Goal: Task Accomplishment & Management: Use online tool/utility

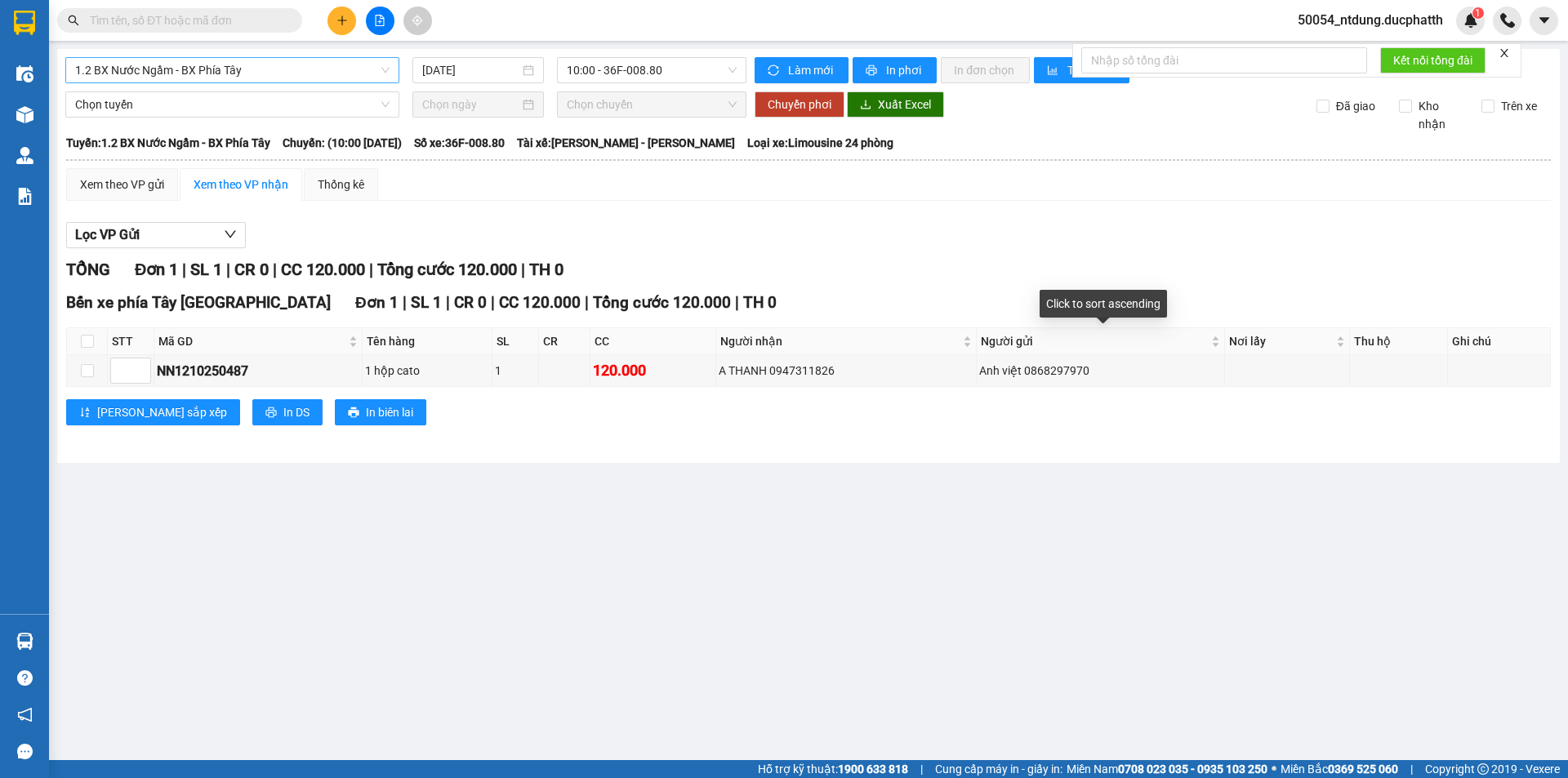
click at [215, 75] on span "1.2 BX Nước Ngầm - BX Phía Tây" at bounding box center [232, 70] width 314 height 25
drag, startPoint x: 627, startPoint y: 230, endPoint x: 584, endPoint y: 173, distance: 71.4
click at [624, 228] on div "Lọc VP Gửi" at bounding box center [808, 235] width 1485 height 27
click at [597, 80] on span "10:00 - 36F-008.80" at bounding box center [651, 70] width 169 height 25
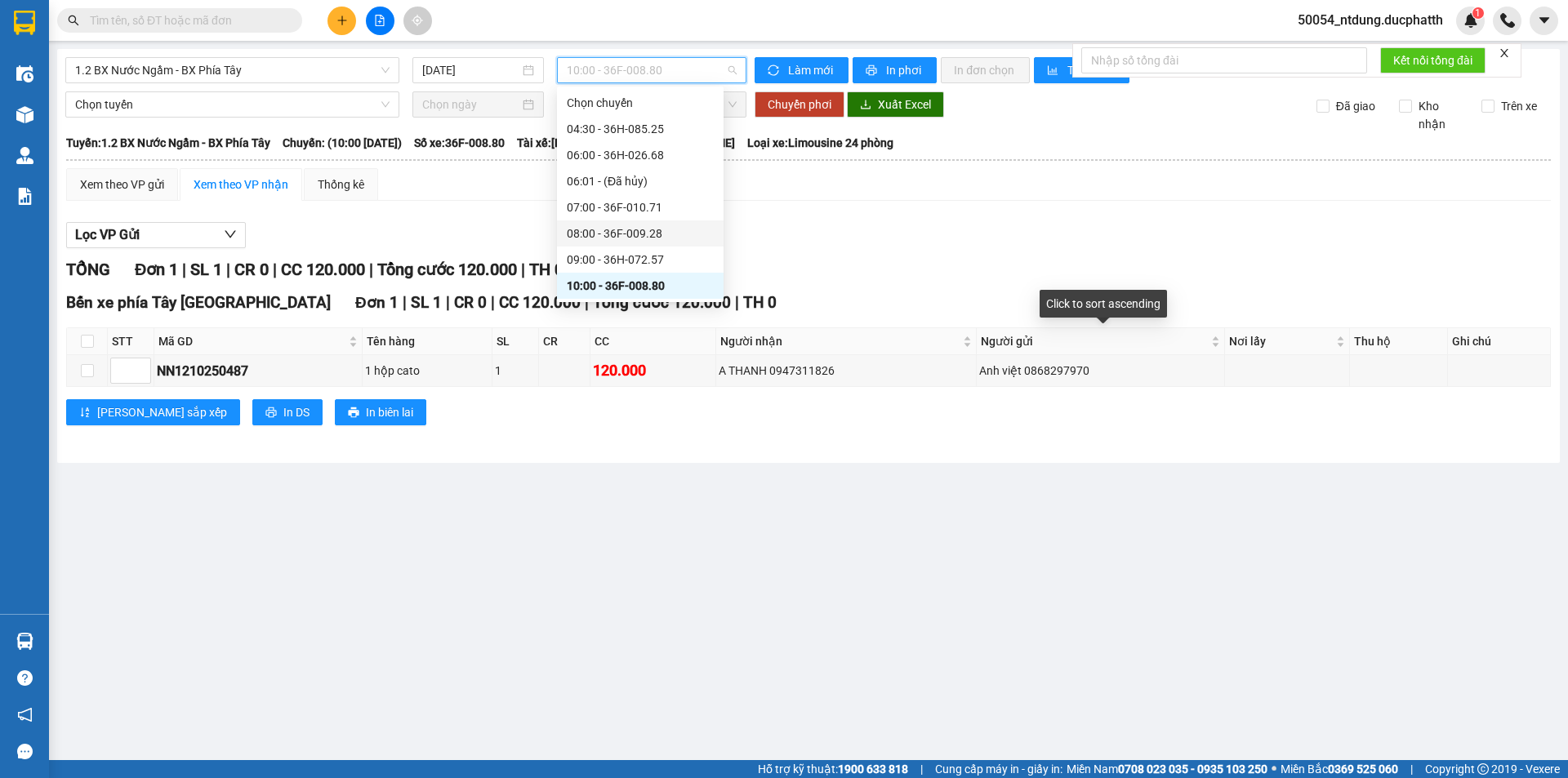
click at [638, 224] on div "08:00 - 36F-009.28" at bounding box center [640, 233] width 147 height 18
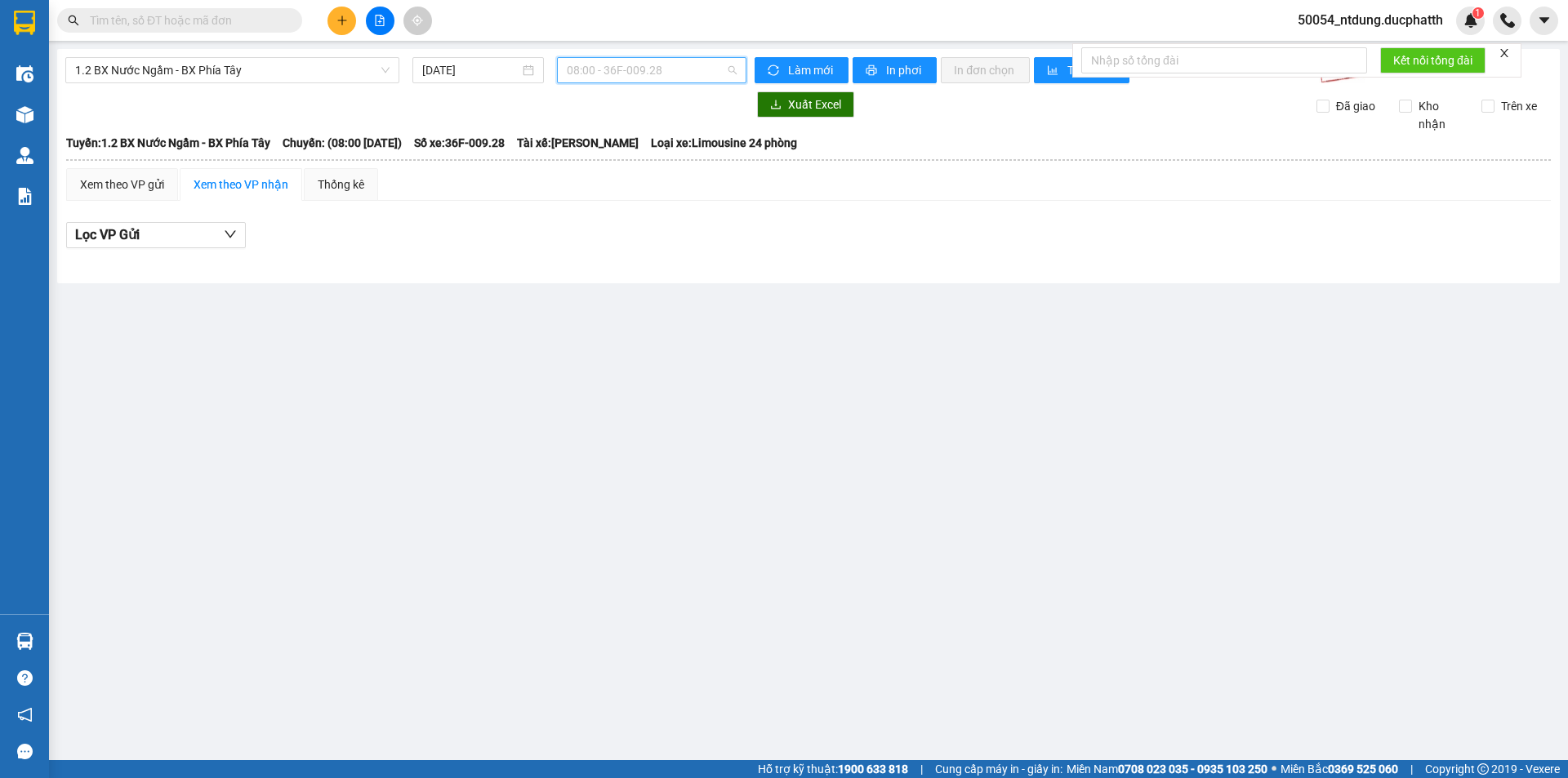
click at [651, 73] on span "08:00 - 36F-009.28" at bounding box center [651, 70] width 169 height 25
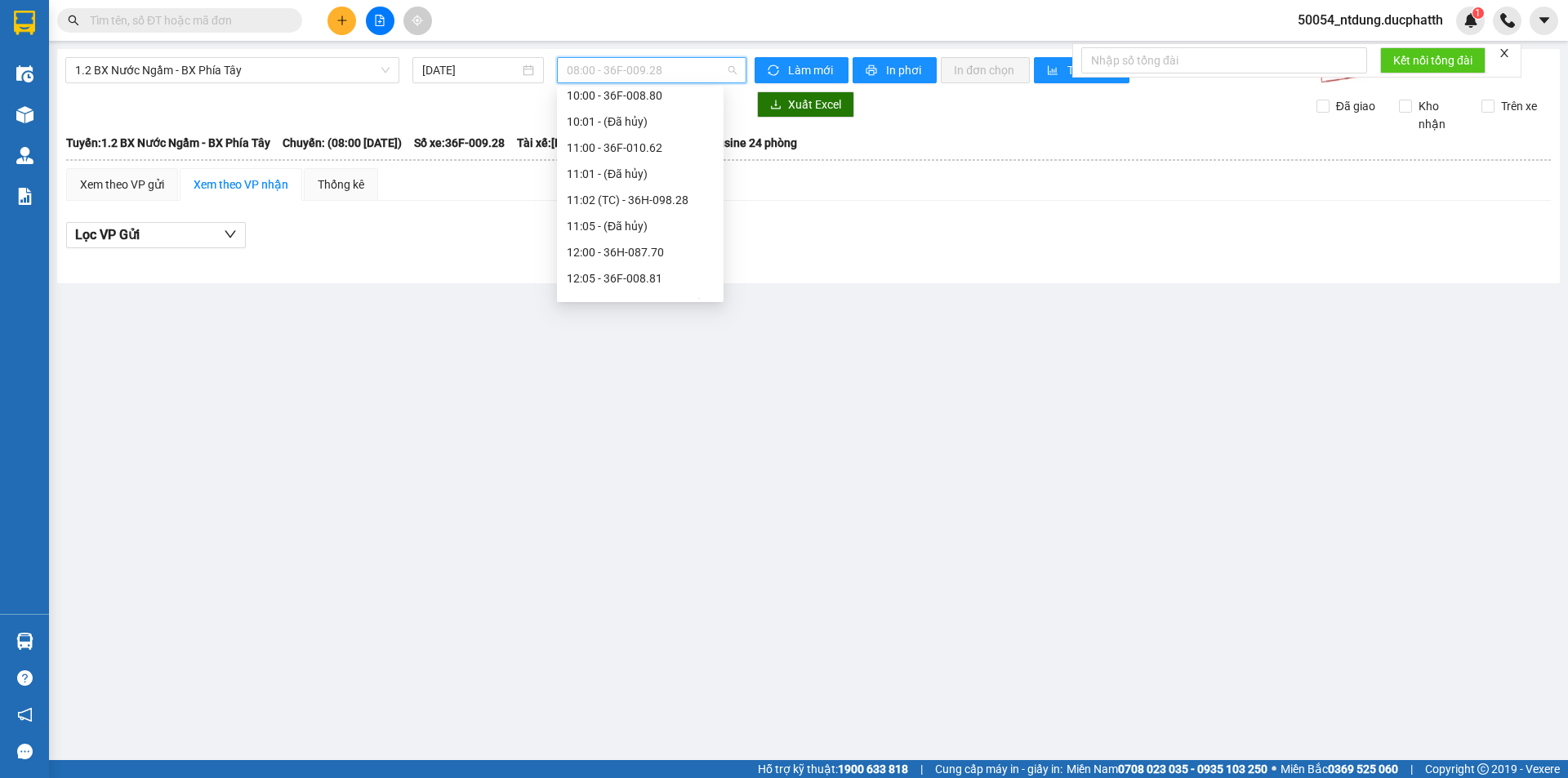
scroll to position [189, 0]
click at [665, 194] on div "11:02 (TC) - 36H-098.28" at bounding box center [640, 200] width 147 height 18
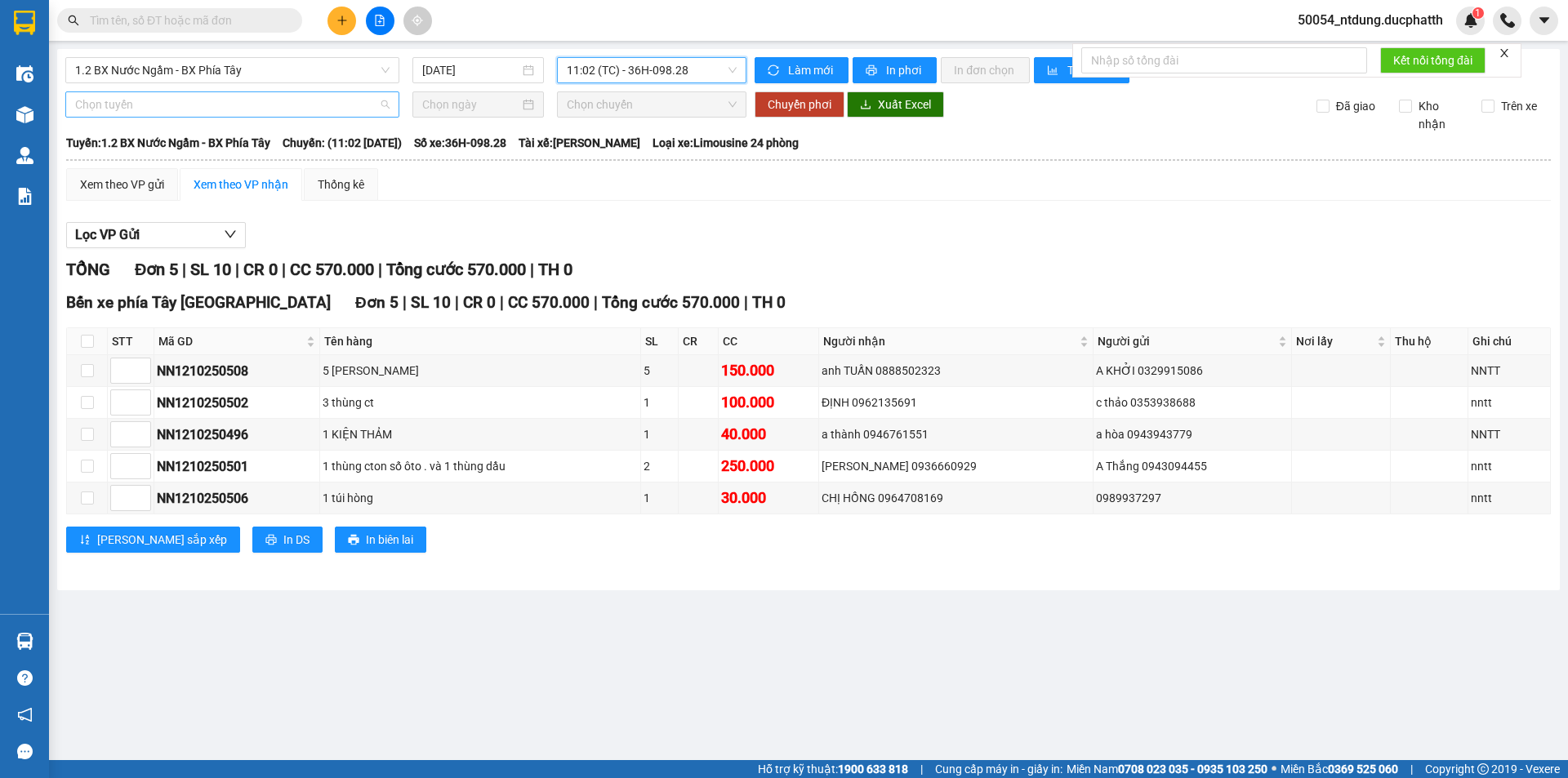
click at [221, 109] on span "Chọn tuyến" at bounding box center [232, 104] width 314 height 25
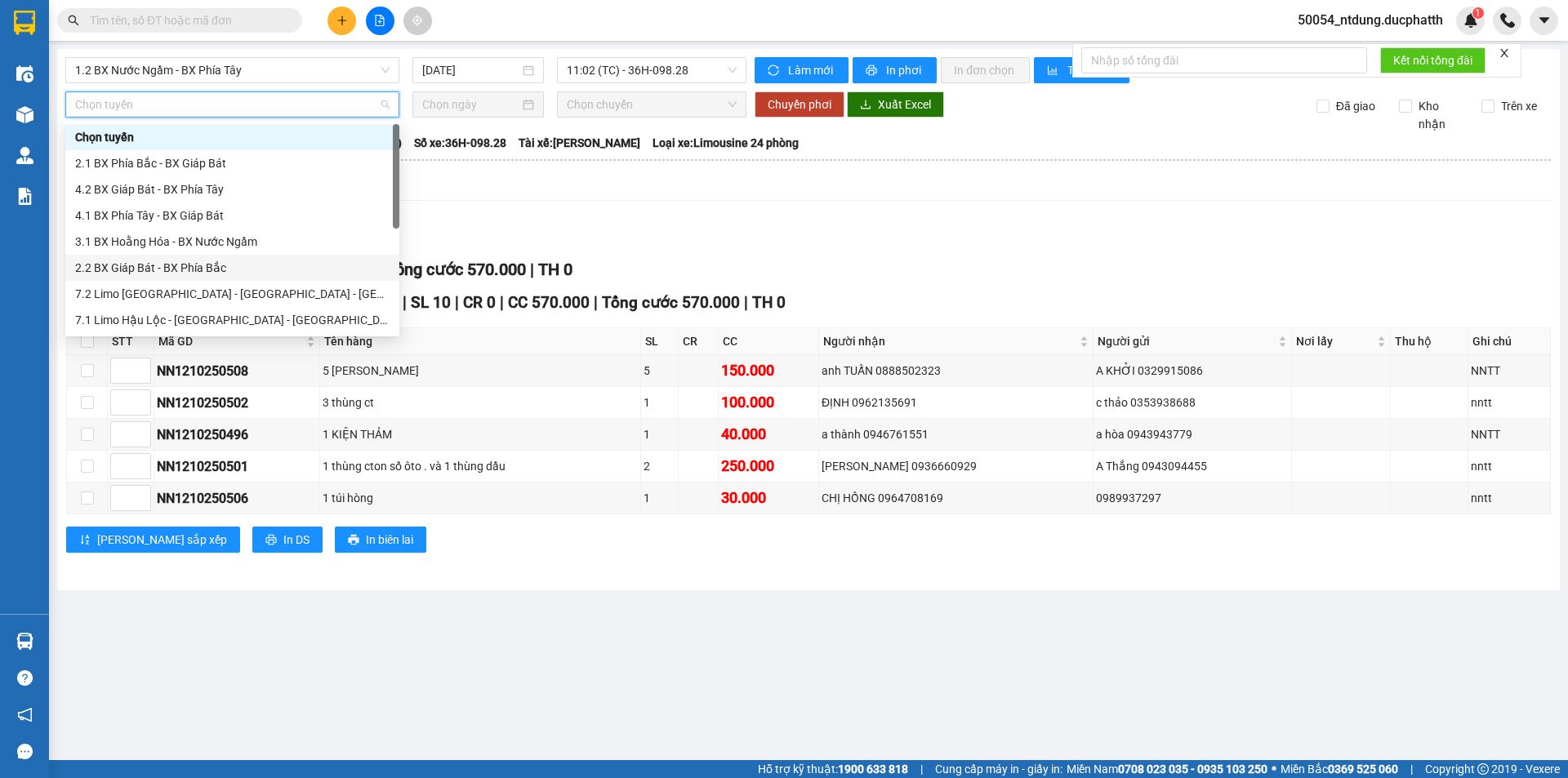
click at [583, 205] on div "Xem theo VP gửi Xem theo VP nhận Thống kê Lọc VP Gửi TỔNG Đơn 5 | SL 10 | CR 0…" at bounding box center [808, 371] width 1485 height 405
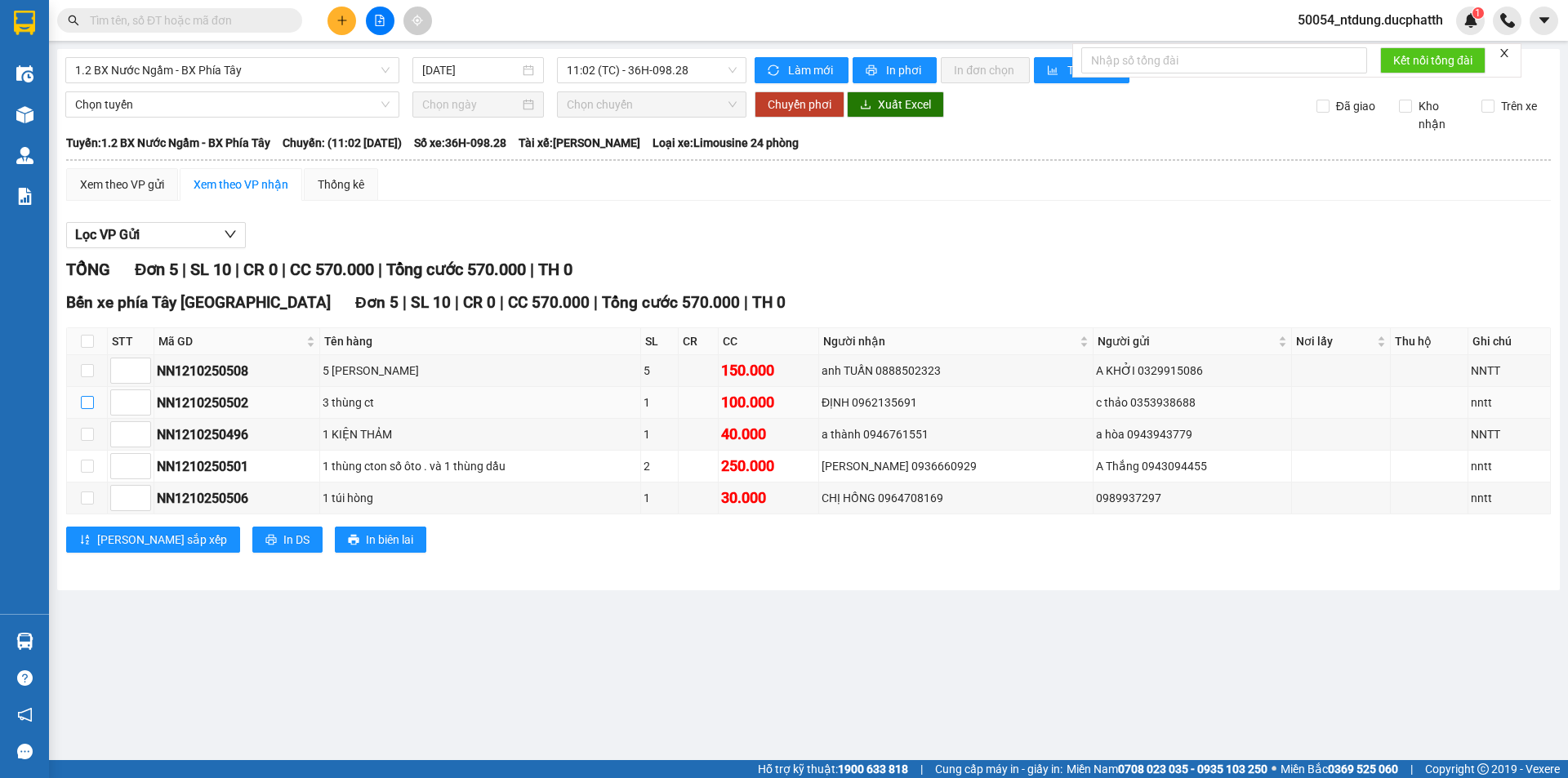
click at [81, 401] on input "checkbox" at bounding box center [86, 402] width 13 height 13
checkbox input "true"
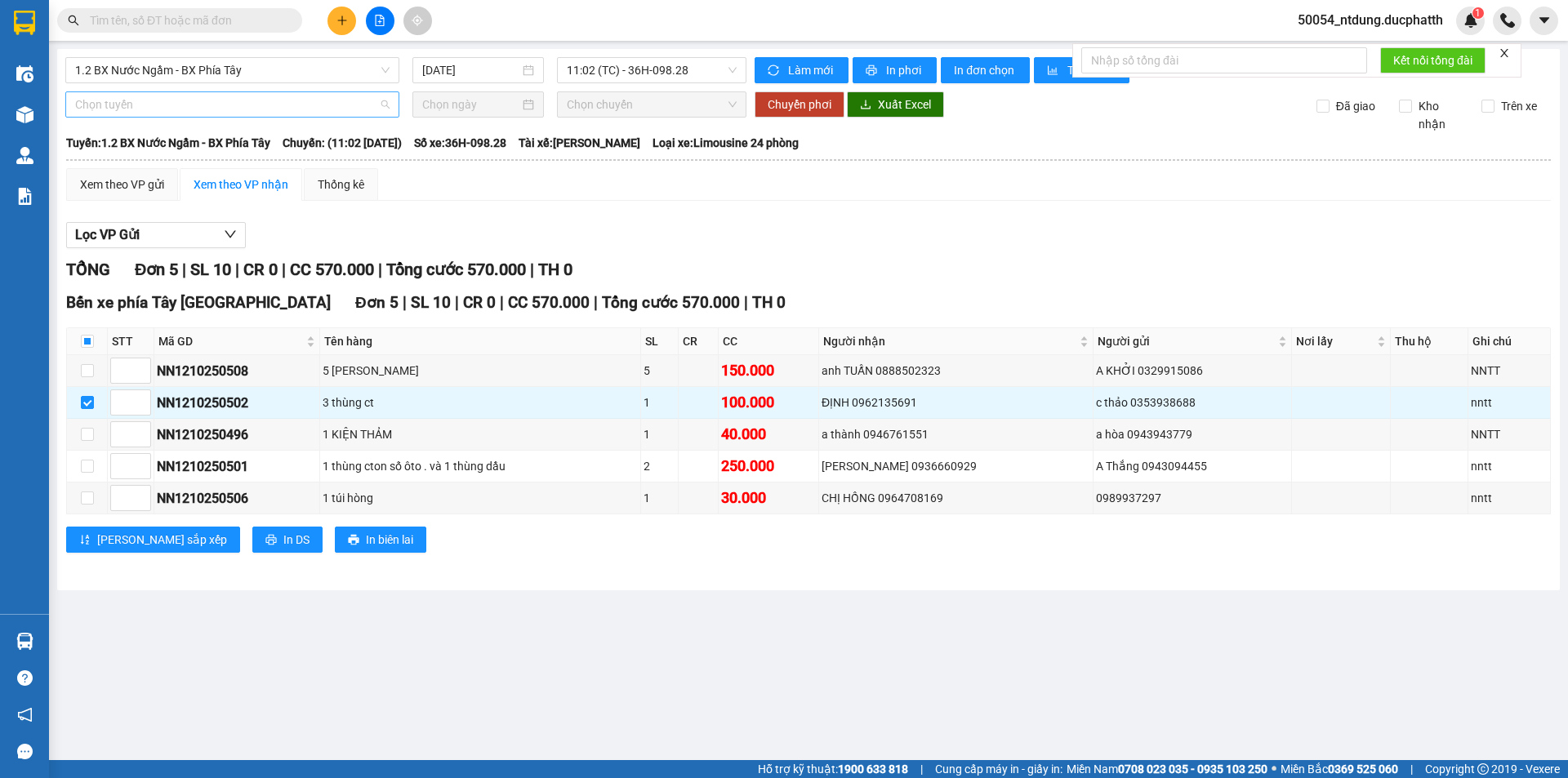
click at [189, 108] on span "Chọn tuyến" at bounding box center [232, 104] width 314 height 25
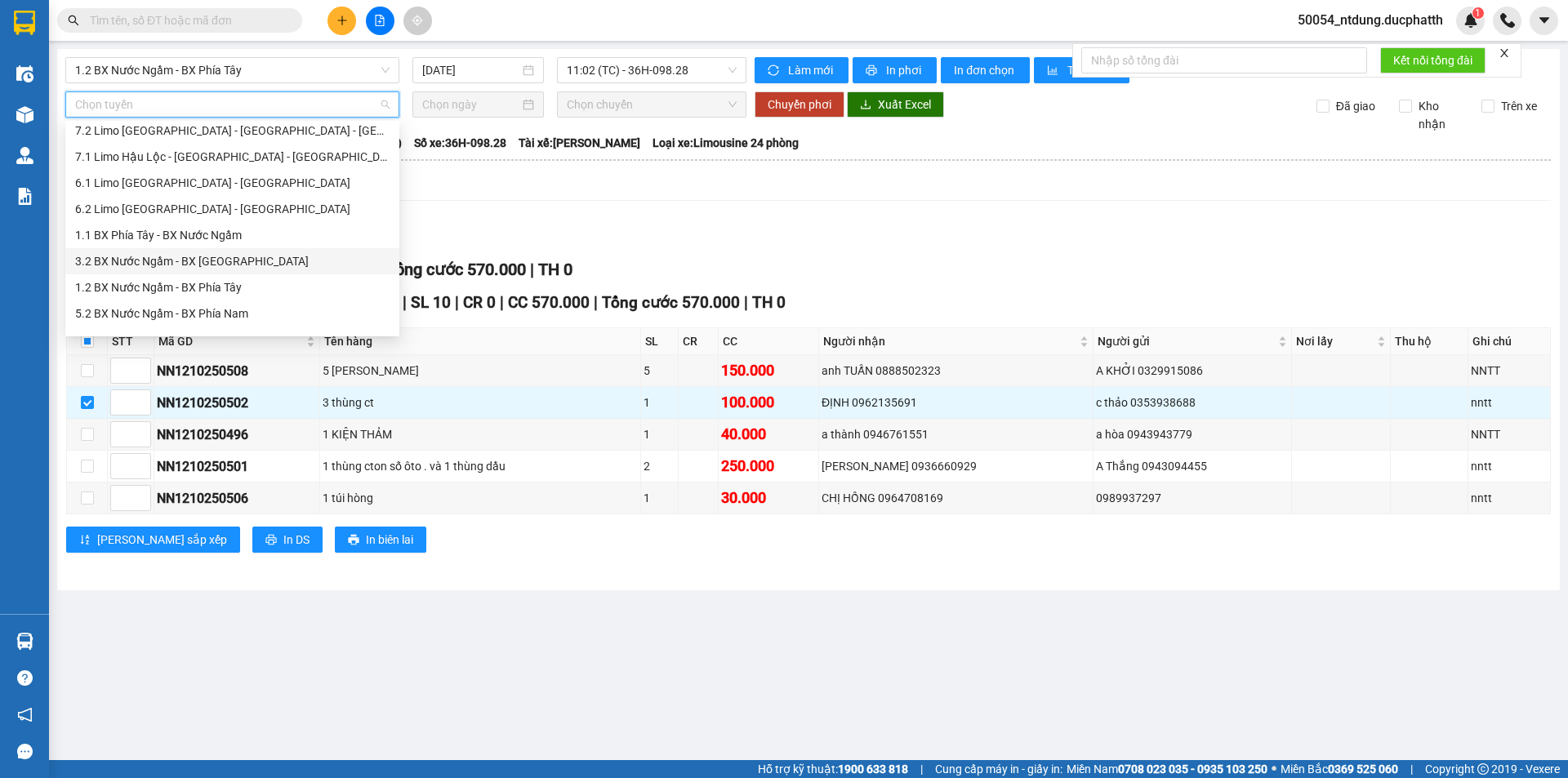
scroll to position [183, 0]
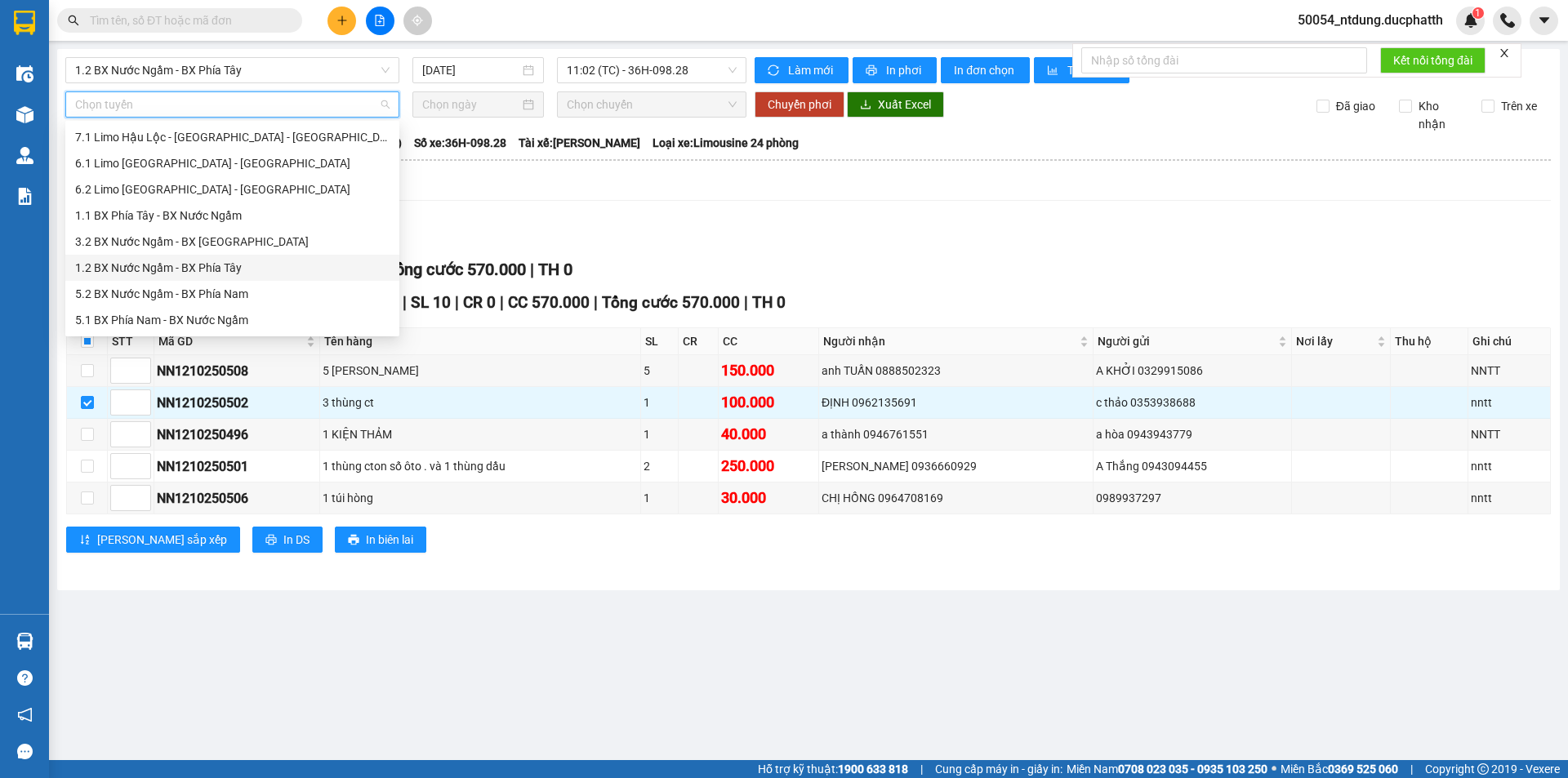
click at [240, 269] on div "1.2 BX Nước Ngầm - BX Phía Tây" at bounding box center [232, 267] width 314 height 18
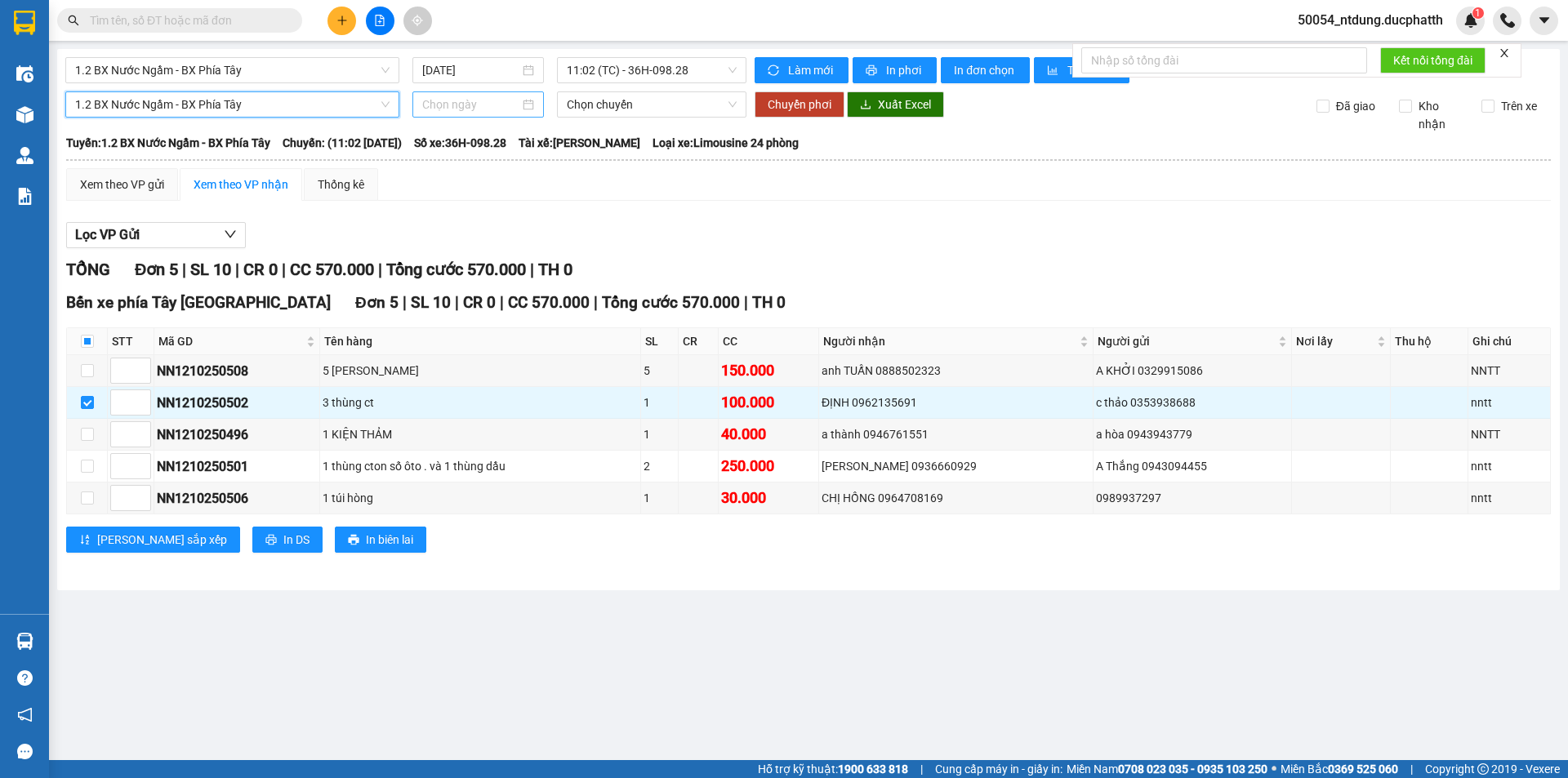
click at [472, 116] on div at bounding box center [478, 104] width 132 height 27
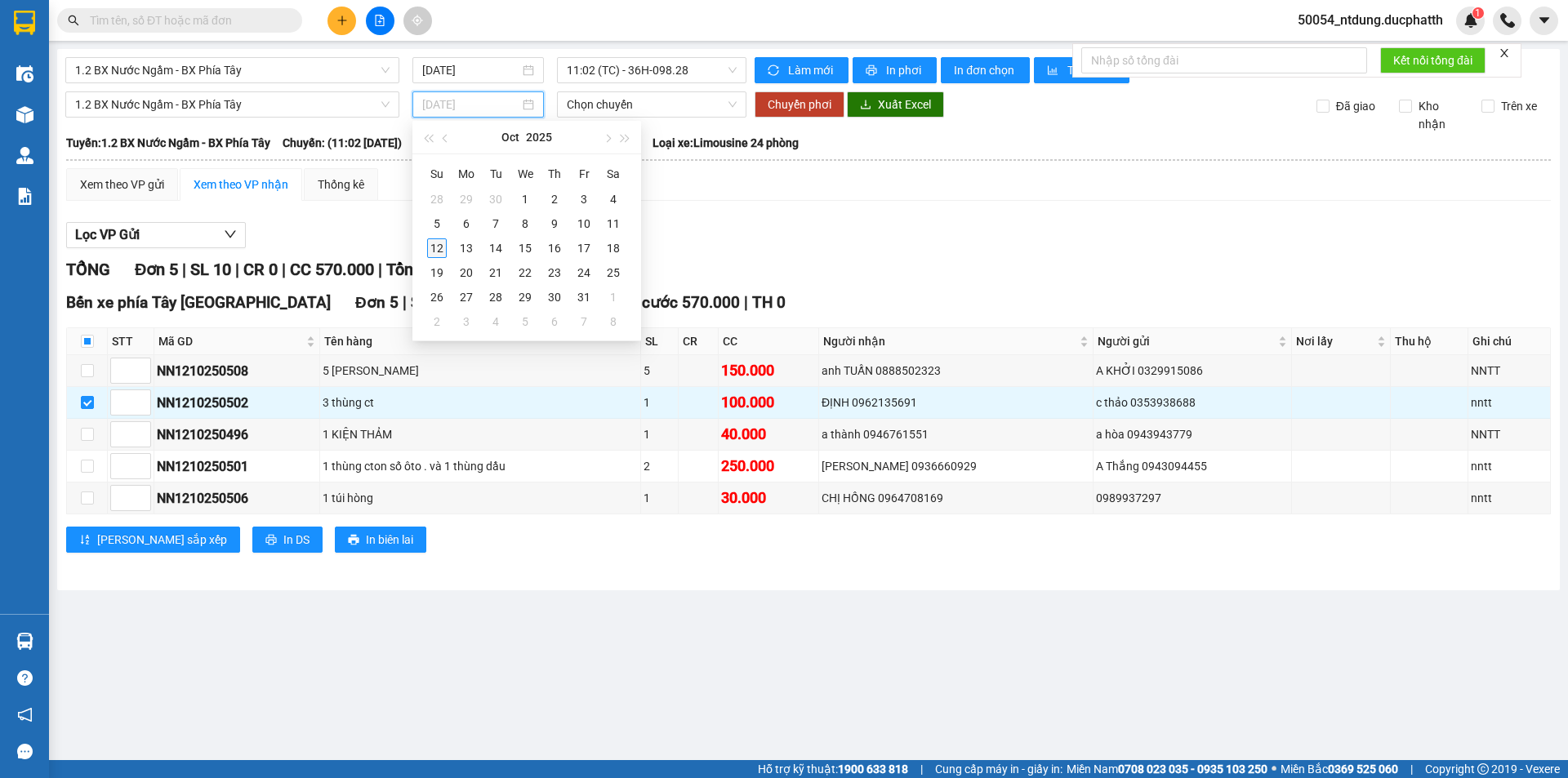
type input "[DATE]"
click at [442, 249] on div "12" at bounding box center [437, 248] width 20 height 20
type input "[DATE]"
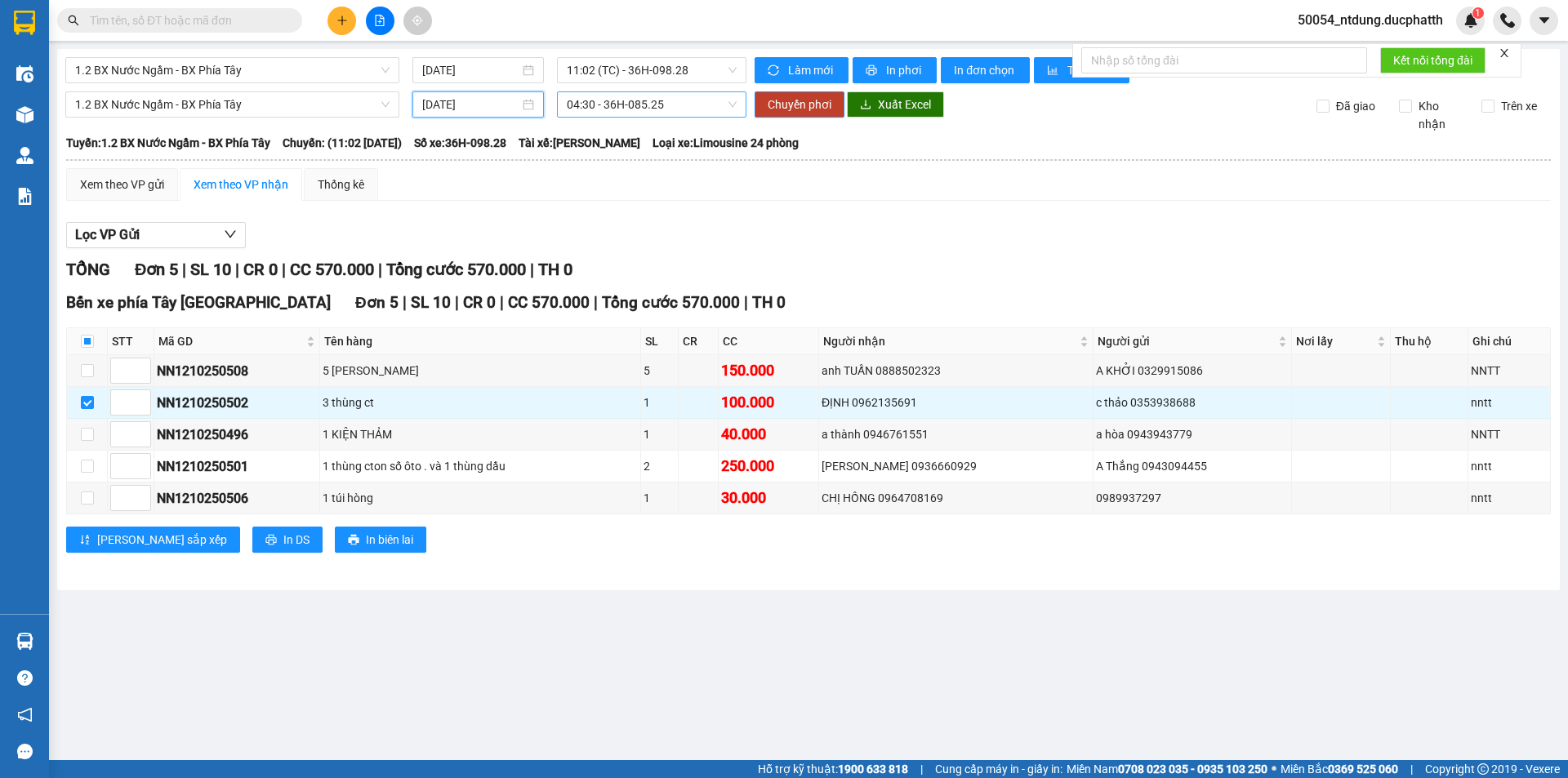
click at [621, 113] on span "04:30 - 36H-085.25" at bounding box center [651, 104] width 169 height 25
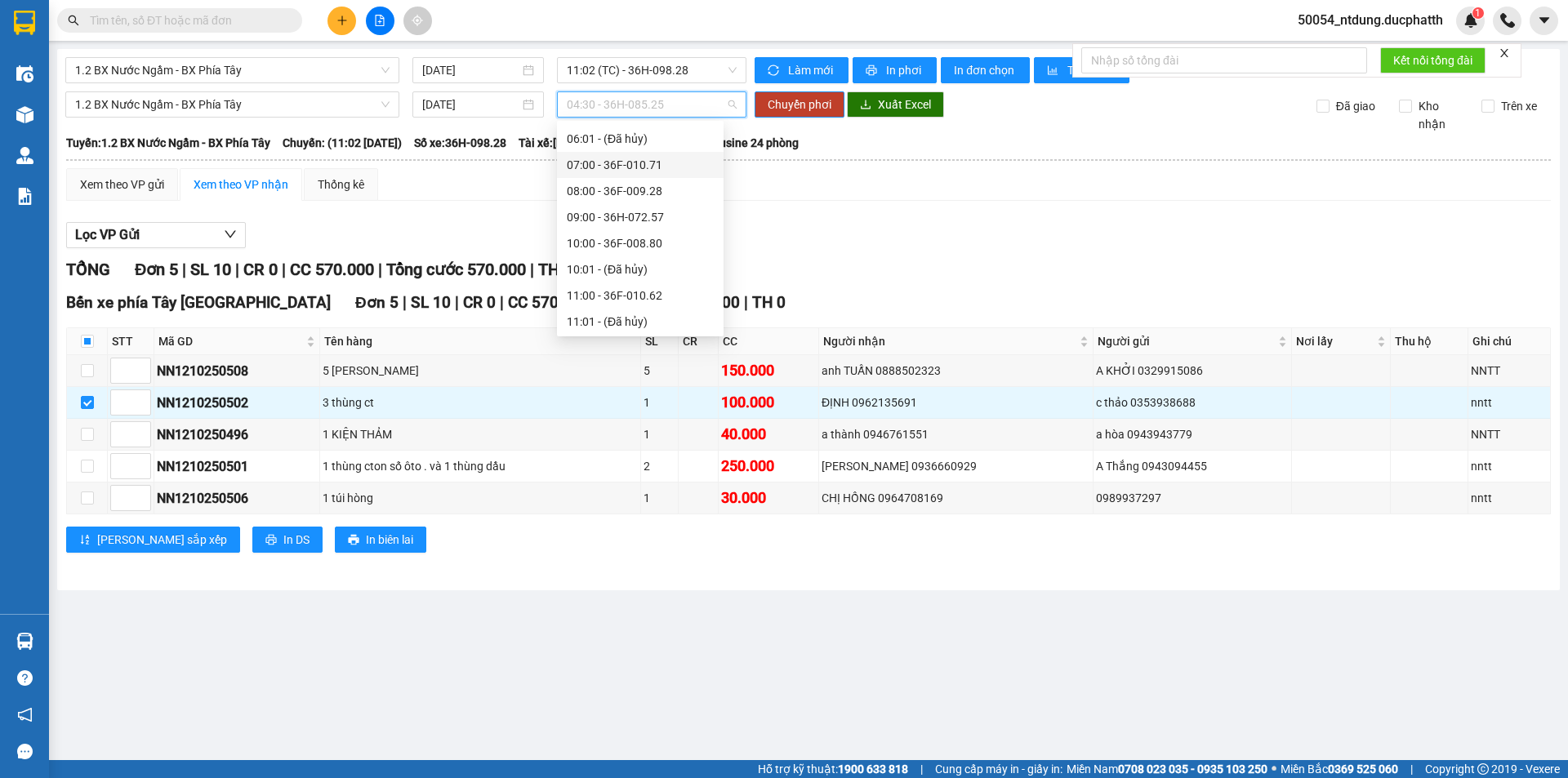
scroll to position [163, 0]
click at [633, 210] on div "11:00 - 36F-010.62" at bounding box center [640, 209] width 147 height 18
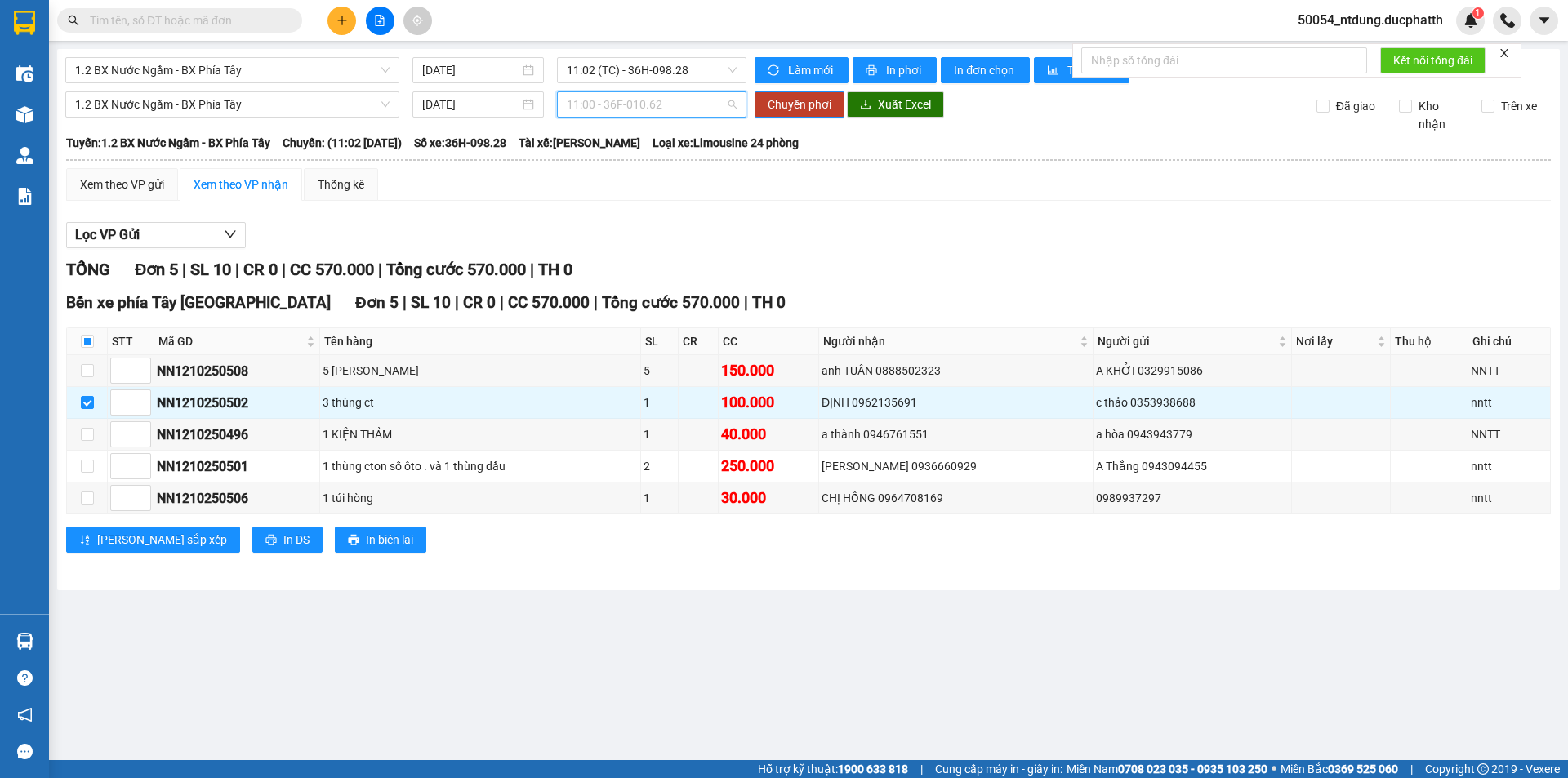
click at [601, 111] on span "11:00 - 36F-010.62" at bounding box center [651, 104] width 169 height 25
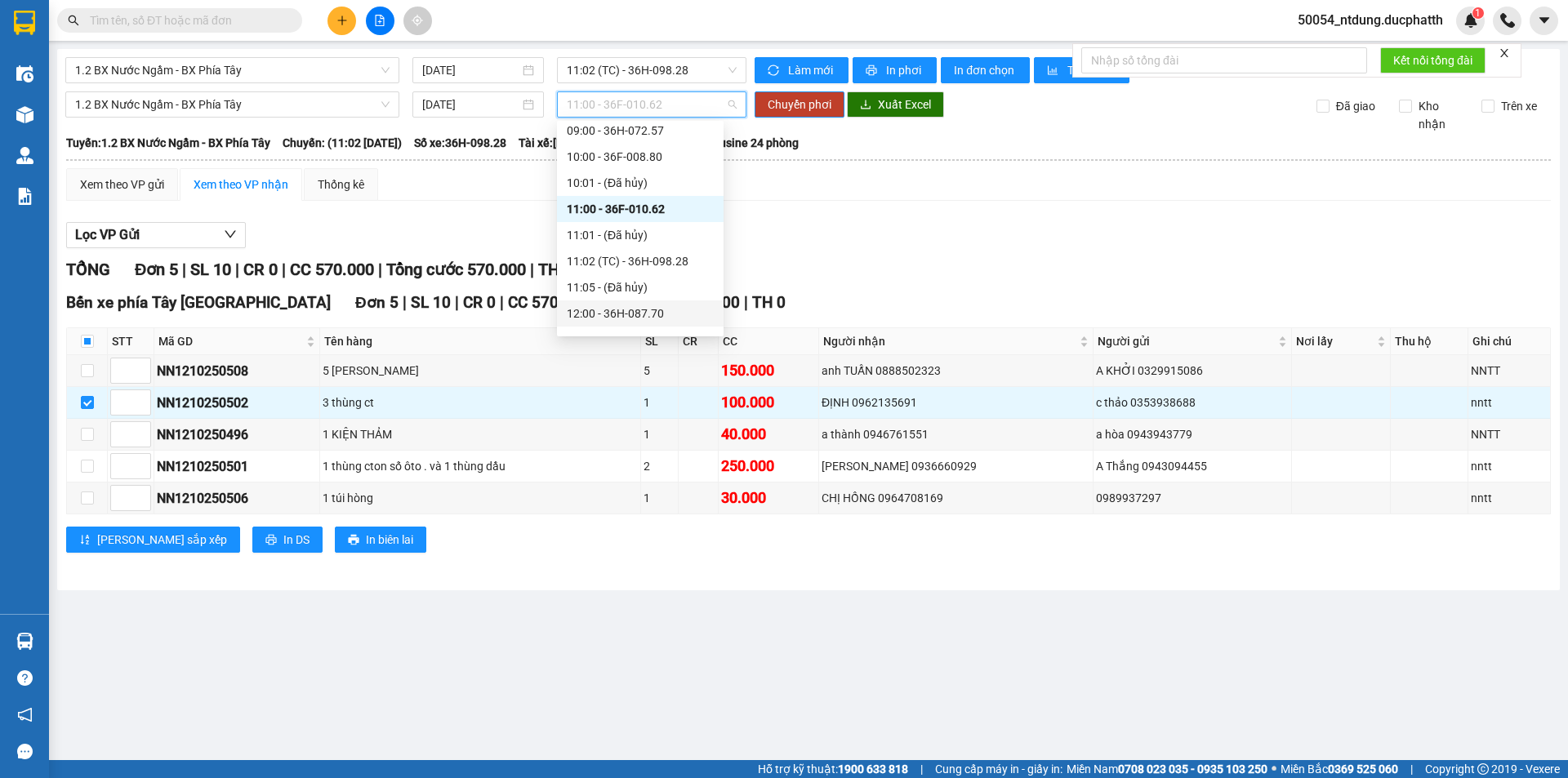
click at [652, 317] on div "12:00 - 36H-087.70" at bounding box center [640, 313] width 147 height 18
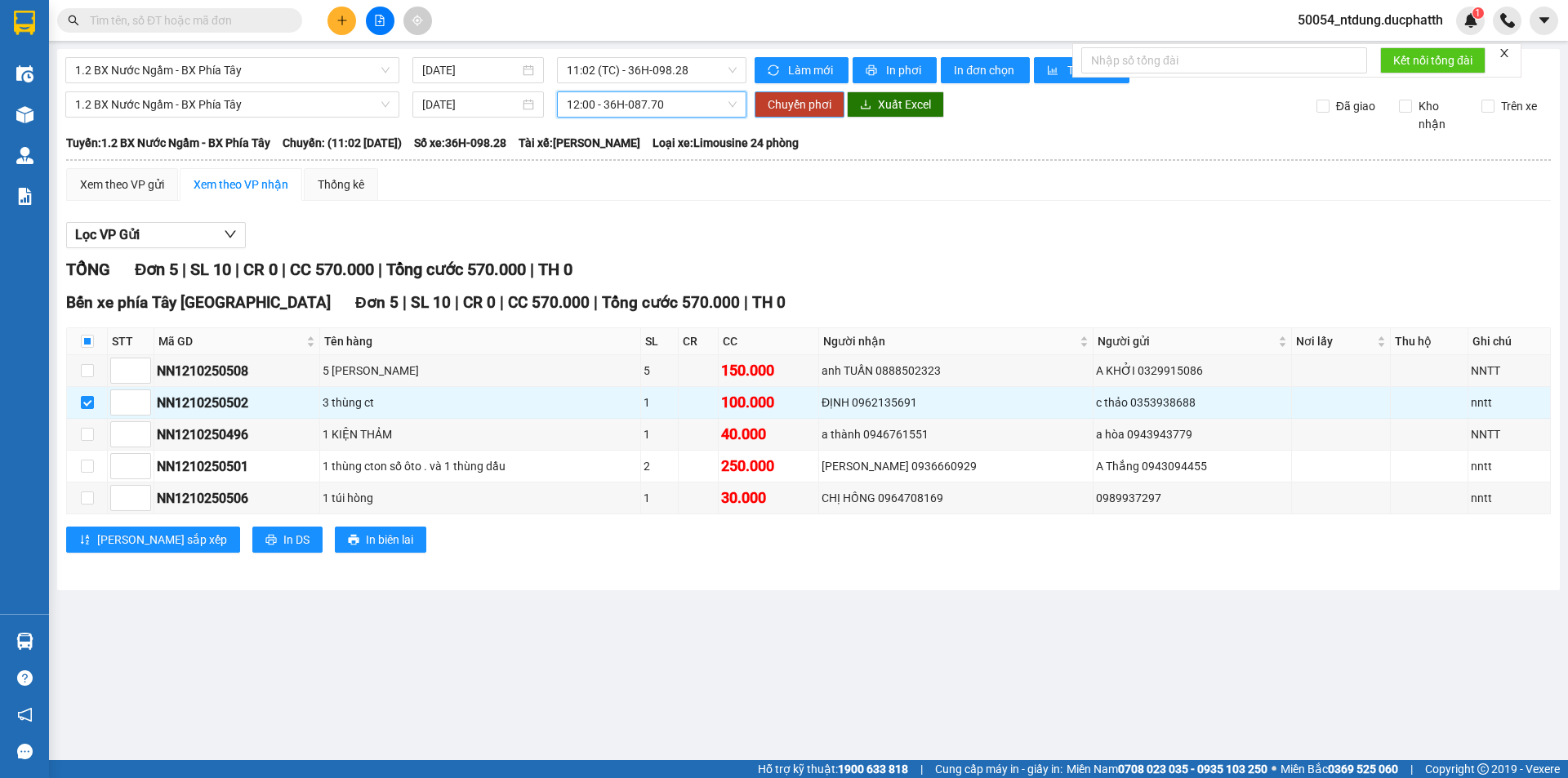
click at [790, 108] on span "Chuyển phơi" at bounding box center [799, 104] width 63 height 18
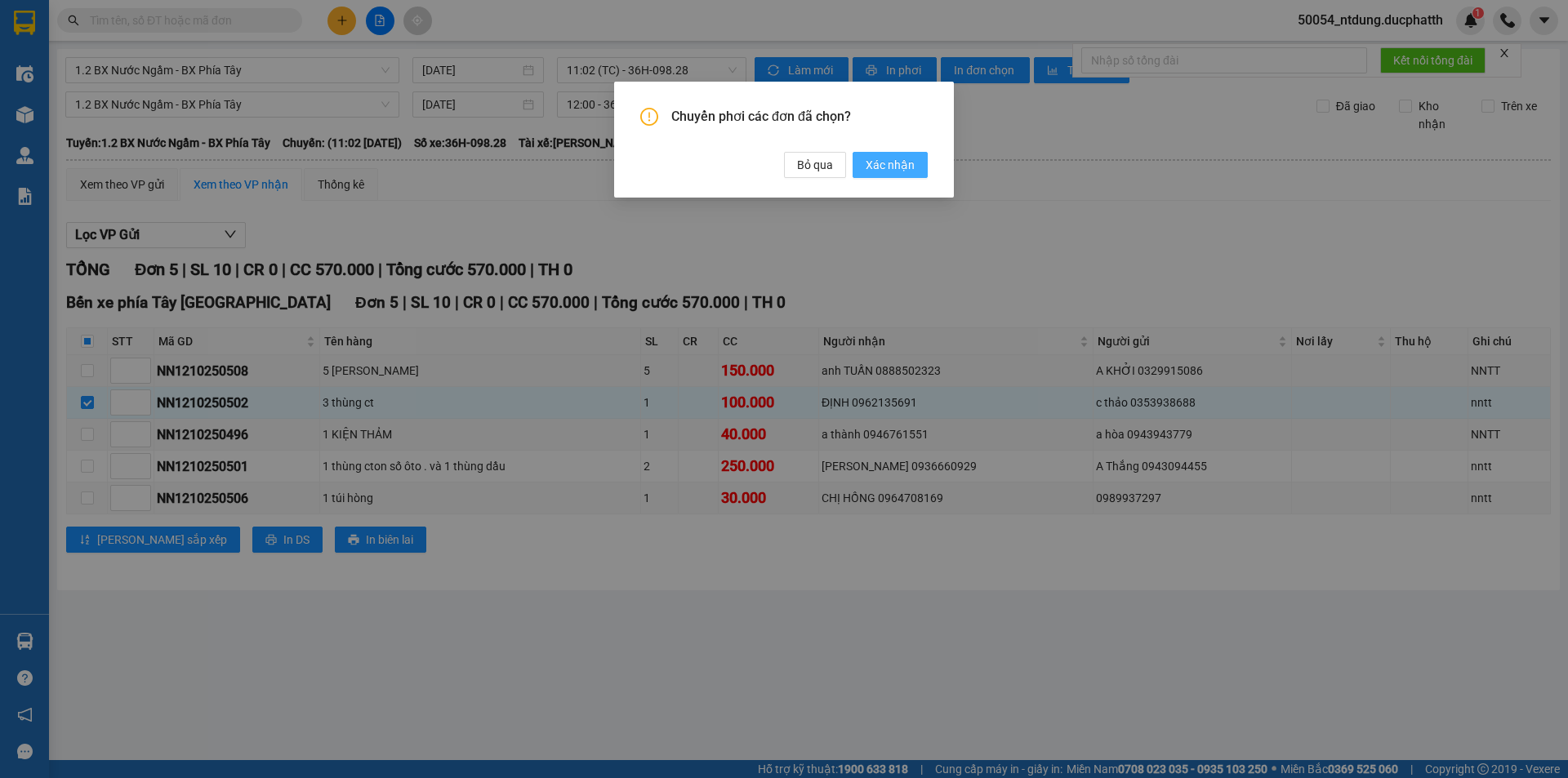
click at [902, 162] on span "Xác nhận" at bounding box center [889, 164] width 49 height 18
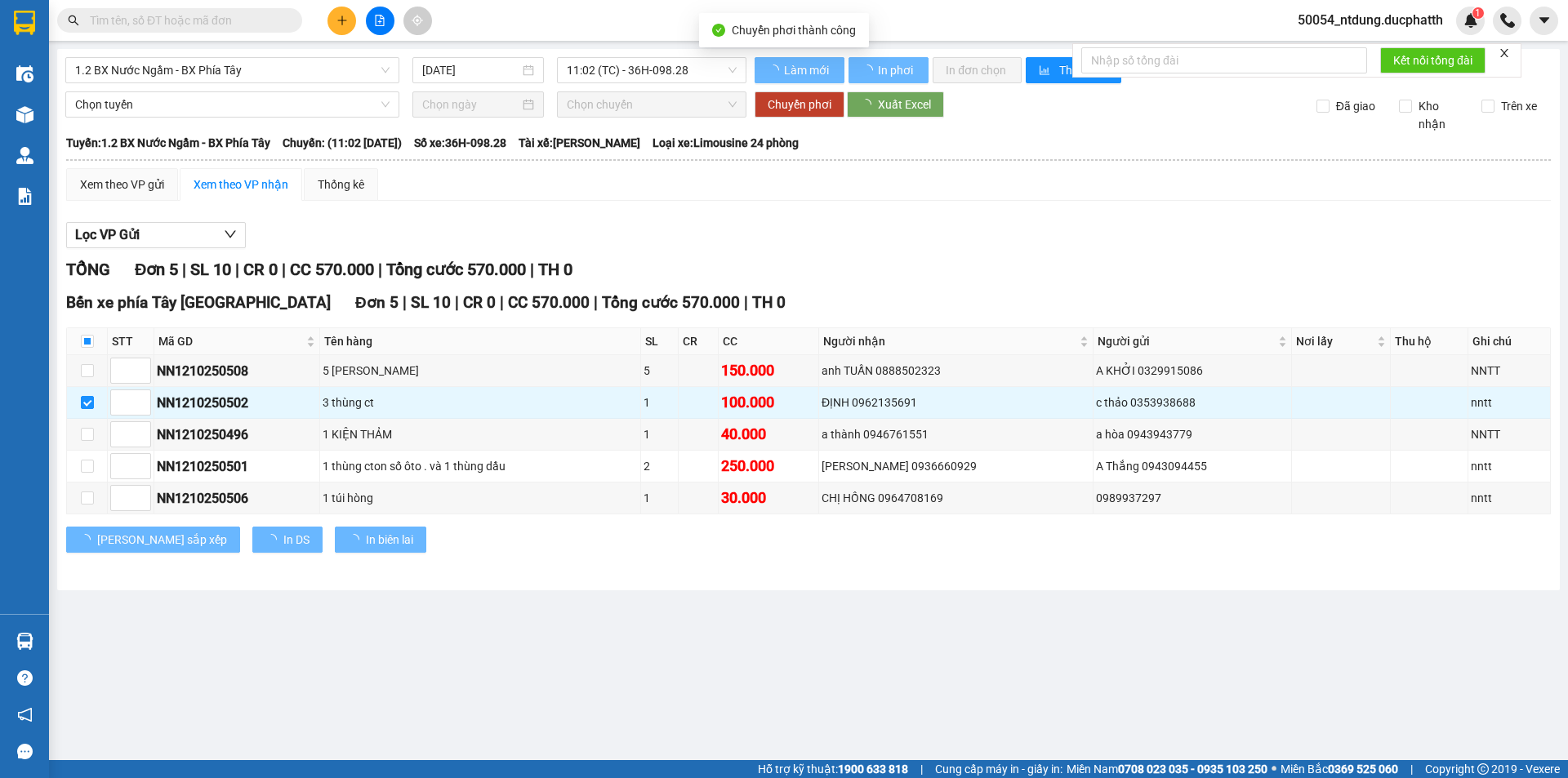
checkbox input "false"
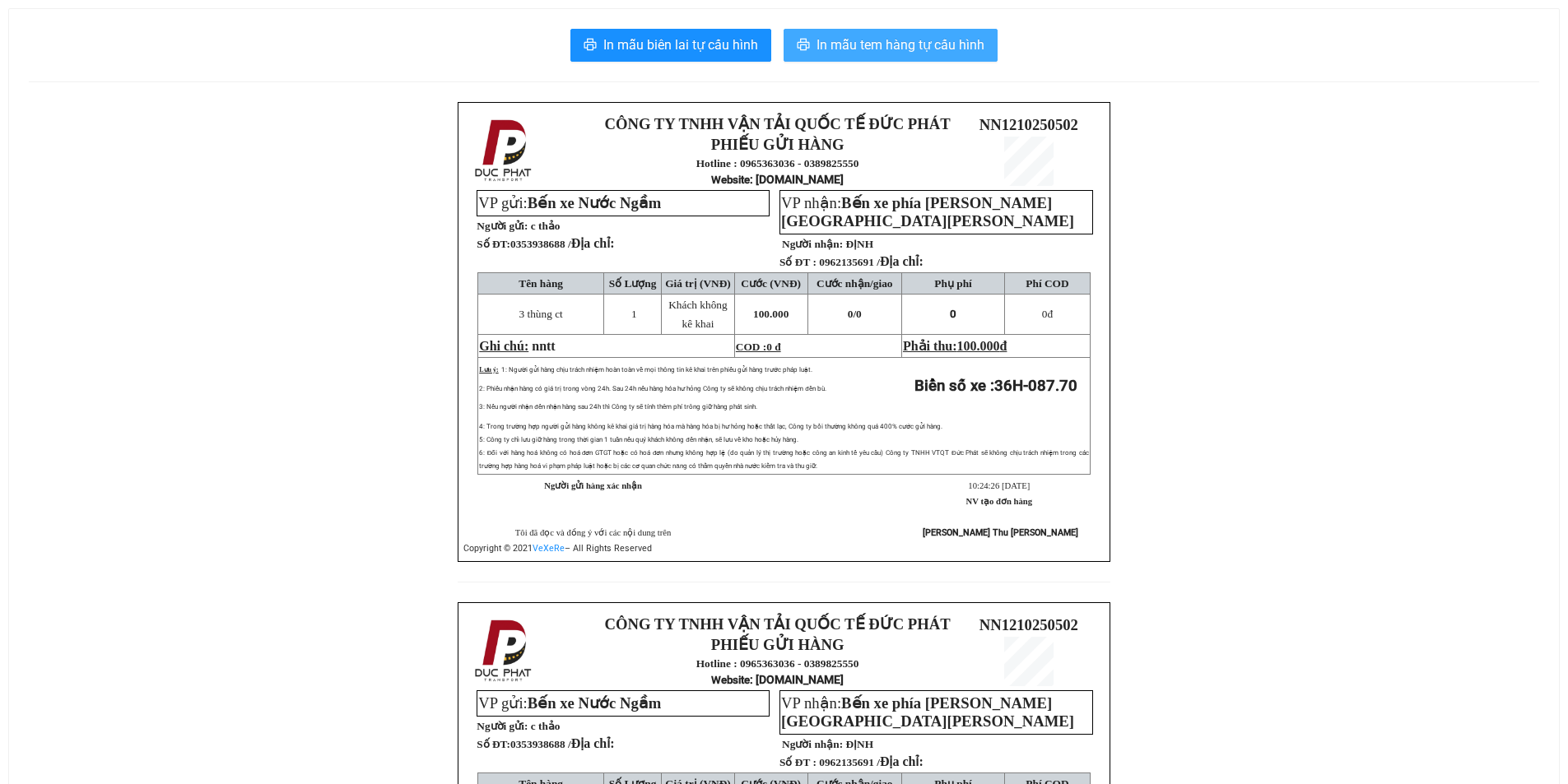
click at [837, 41] on span "In mẫu tem hàng tự cấu hình" at bounding box center [900, 45] width 168 height 21
click at [887, 41] on span "In mẫu tem hàng tự cấu hình" at bounding box center [900, 45] width 168 height 21
